Goal: Task Accomplishment & Management: Use online tool/utility

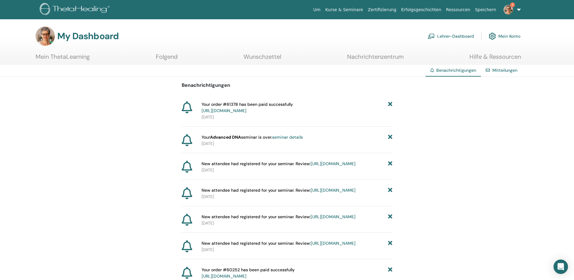
click at [438, 34] on link "Lehrer-Dashboard" at bounding box center [450, 36] width 46 height 13
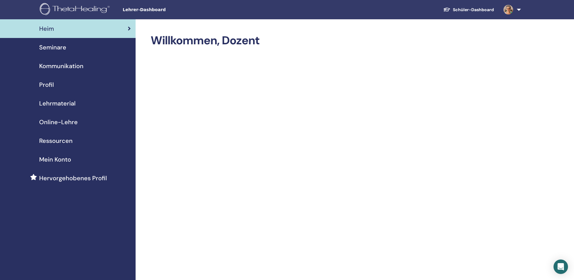
click at [53, 45] on span "Seminare" at bounding box center [52, 47] width 27 height 9
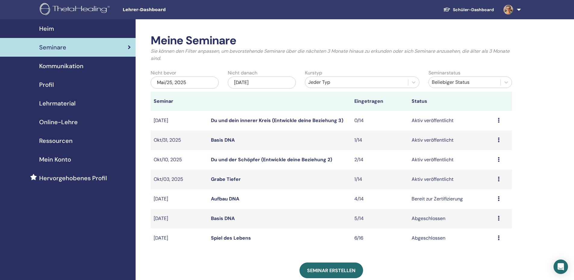
click at [499, 198] on icon at bounding box center [498, 198] width 2 height 5
click at [484, 221] on link "Teilnehmer" at bounding box center [483, 221] width 24 height 6
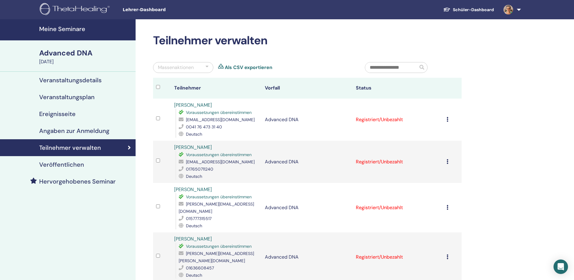
click at [202, 67] on div "Massenaktionen" at bounding box center [183, 67] width 60 height 11
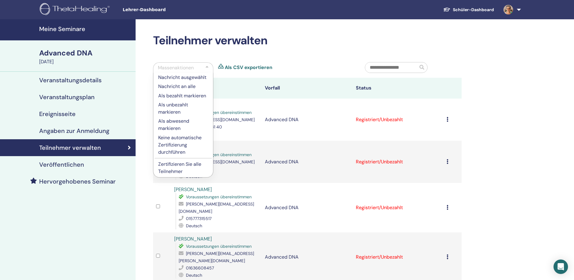
click at [183, 162] on p "Zertifizieren Sie alle Teilnehmer" at bounding box center [183, 168] width 50 height 14
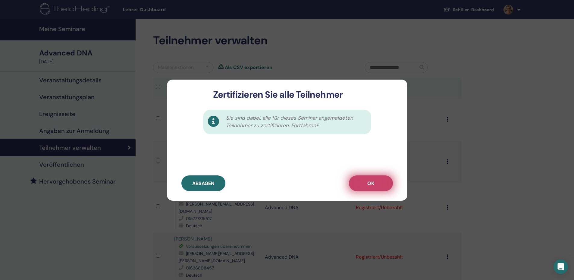
drag, startPoint x: 374, startPoint y: 184, endPoint x: 379, endPoint y: 184, distance: 5.1
click at [375, 184] on button "OK" at bounding box center [371, 183] width 44 height 16
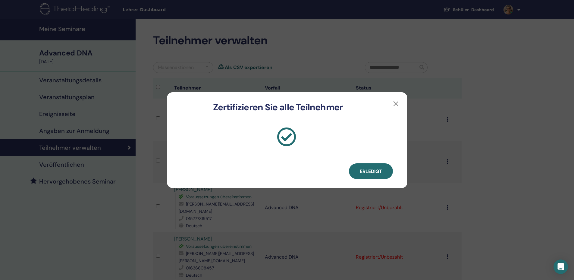
click at [369, 168] on span "Erledigt" at bounding box center [371, 171] width 22 height 6
